Goal: Transaction & Acquisition: Purchase product/service

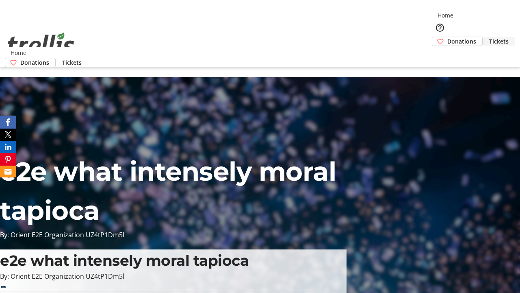
click at [489, 37] on span "Tickets" at bounding box center [499, 41] width 20 height 9
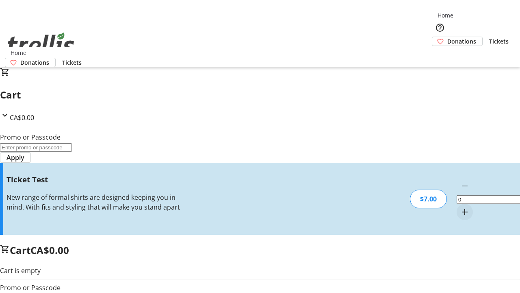
click at [460, 207] on mat-icon "Increment by one" at bounding box center [465, 212] width 10 height 10
type input "1"
